Goal: Information Seeking & Learning: Learn about a topic

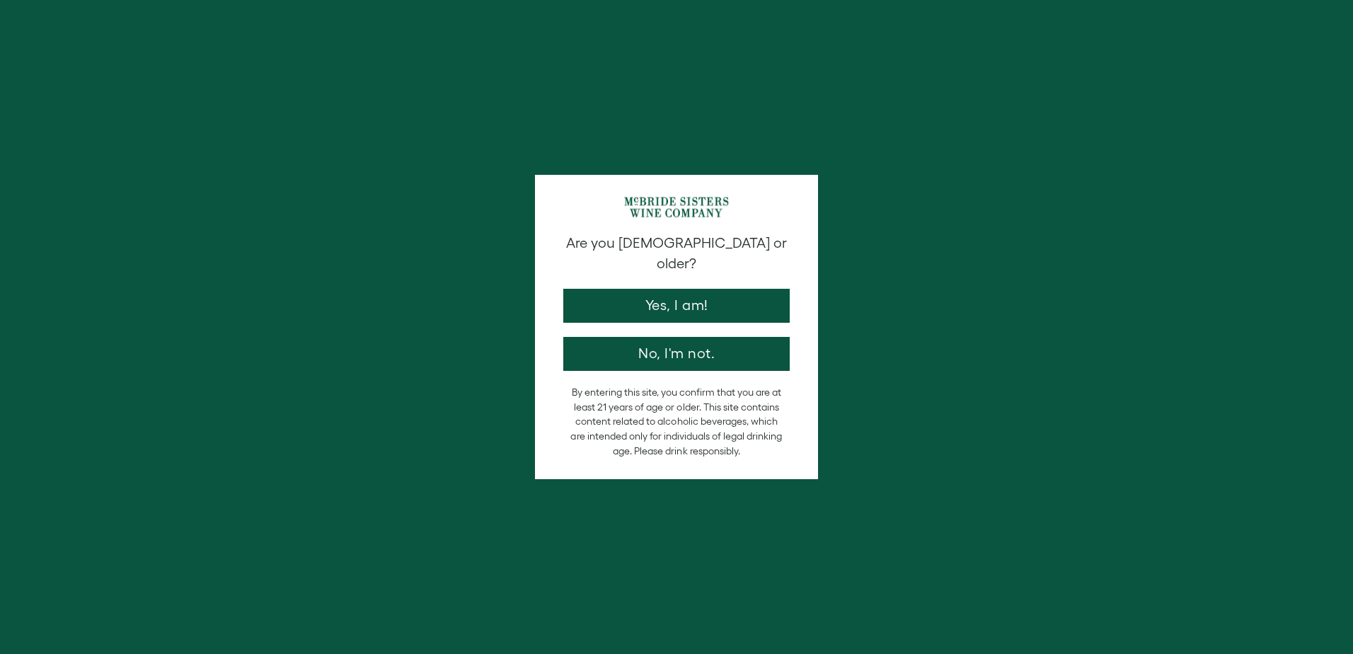
click at [681, 295] on button "Yes, I am!" at bounding box center [676, 306] width 226 height 34
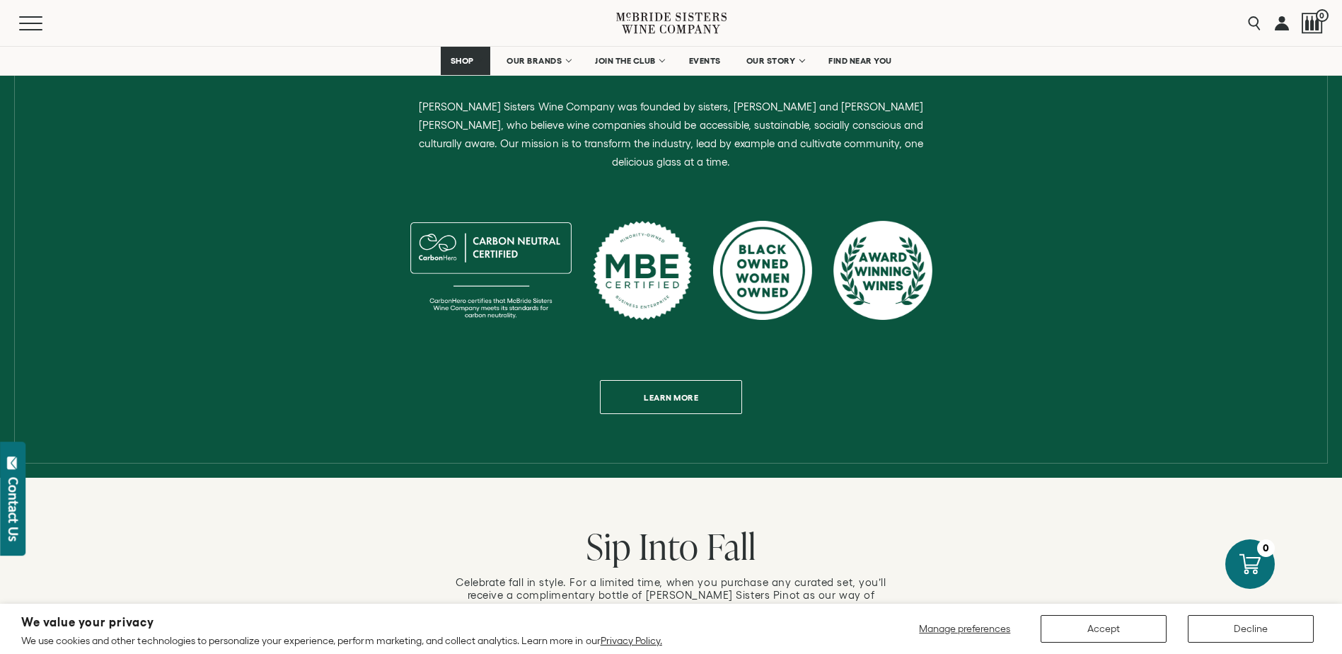
scroll to position [425, 0]
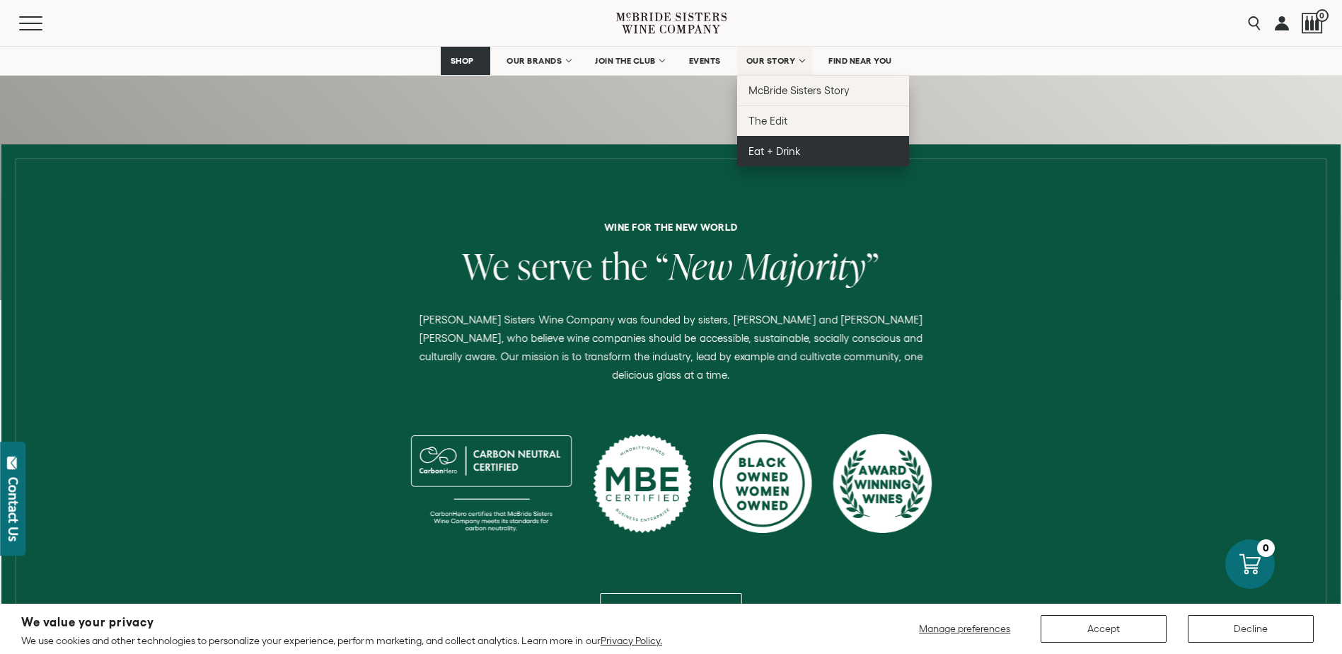
click at [766, 150] on span "Eat + Drink" at bounding box center [775, 151] width 52 height 12
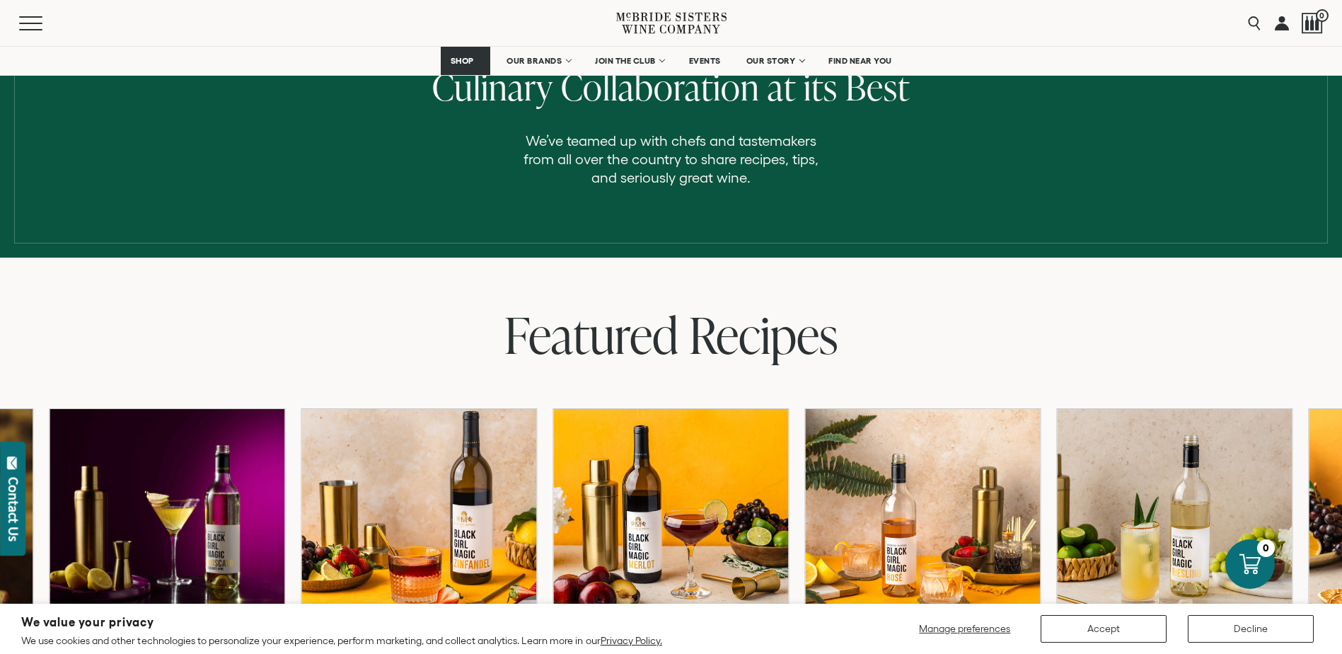
scroll to position [142, 0]
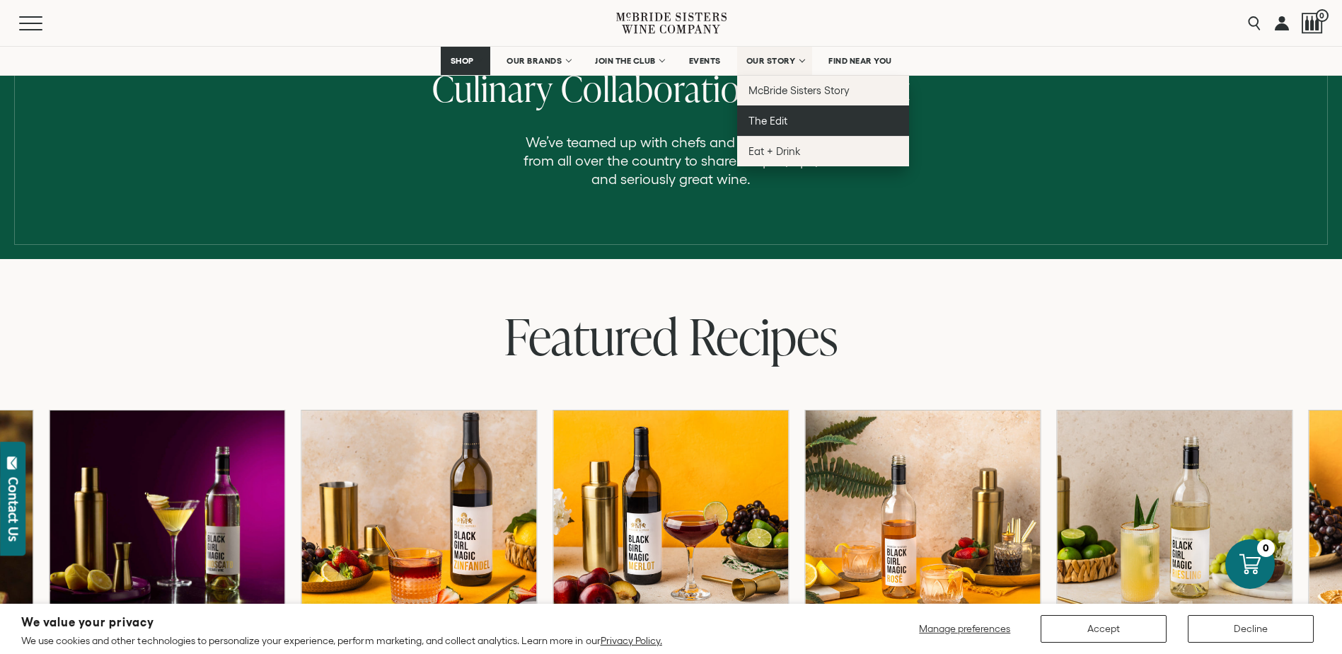
click at [769, 129] on link "The Edit" at bounding box center [823, 120] width 172 height 30
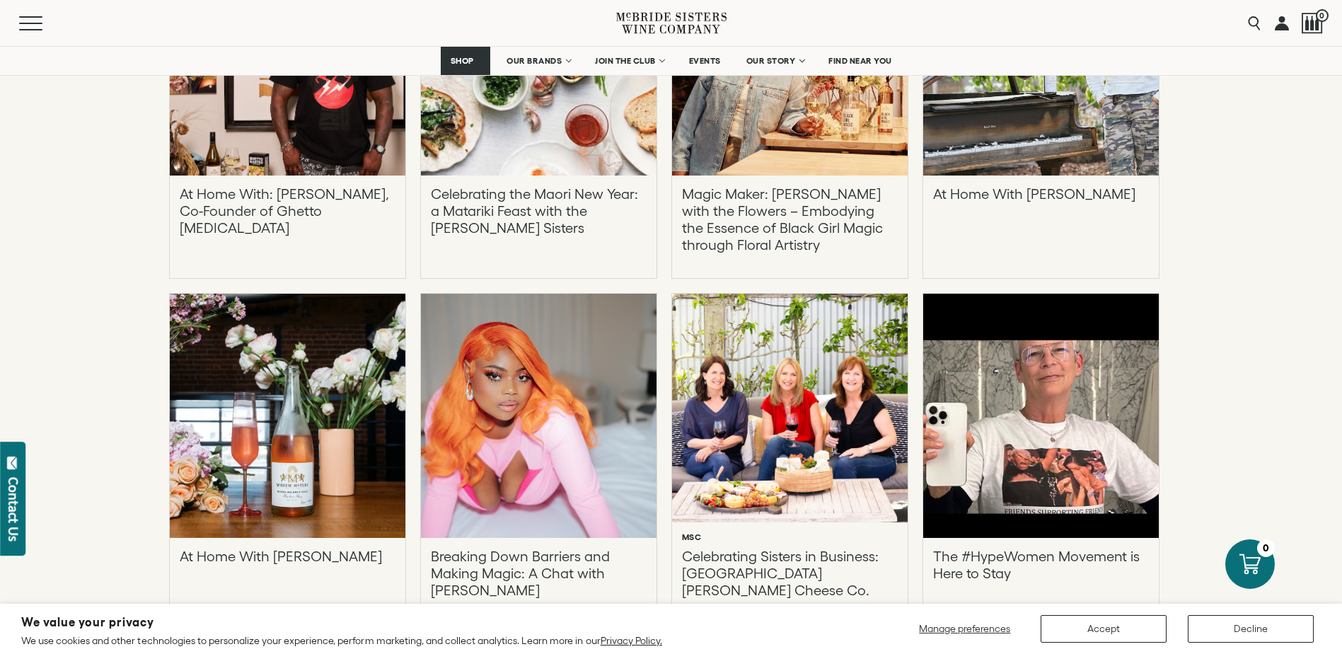
scroll to position [1698, 0]
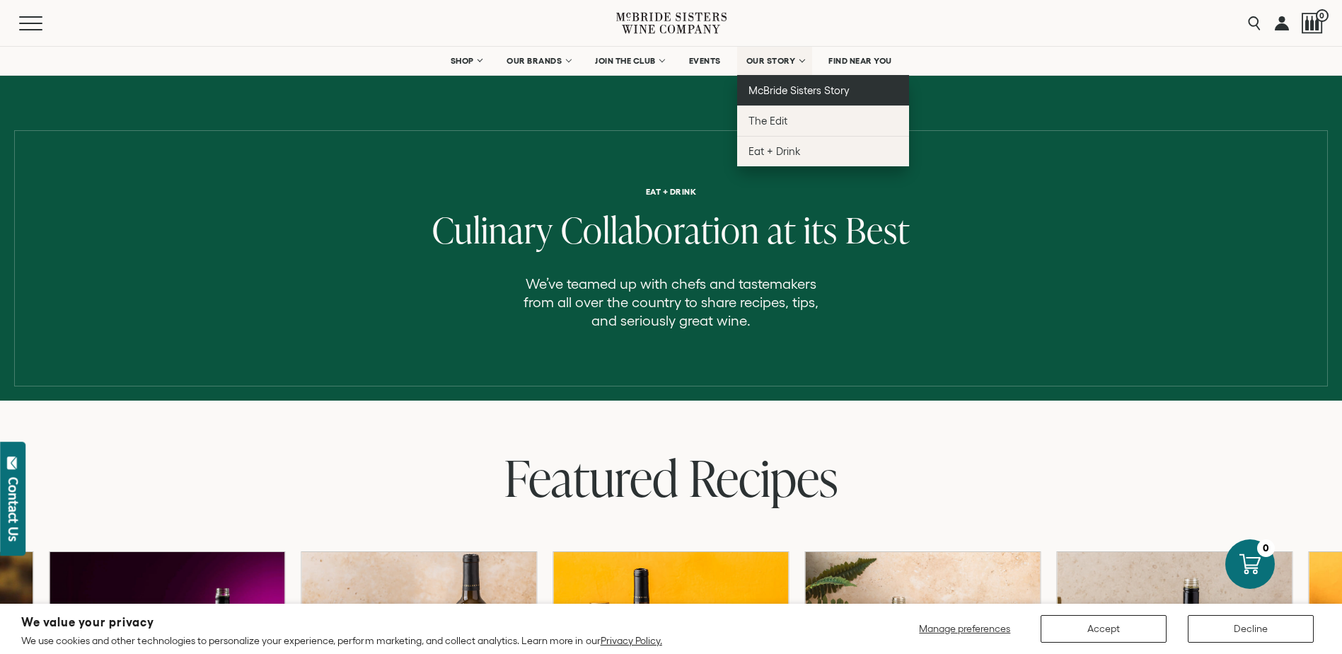
click at [786, 90] on span "McBride Sisters Story" at bounding box center [799, 90] width 101 height 12
